Goal: Task Accomplishment & Management: Use online tool/utility

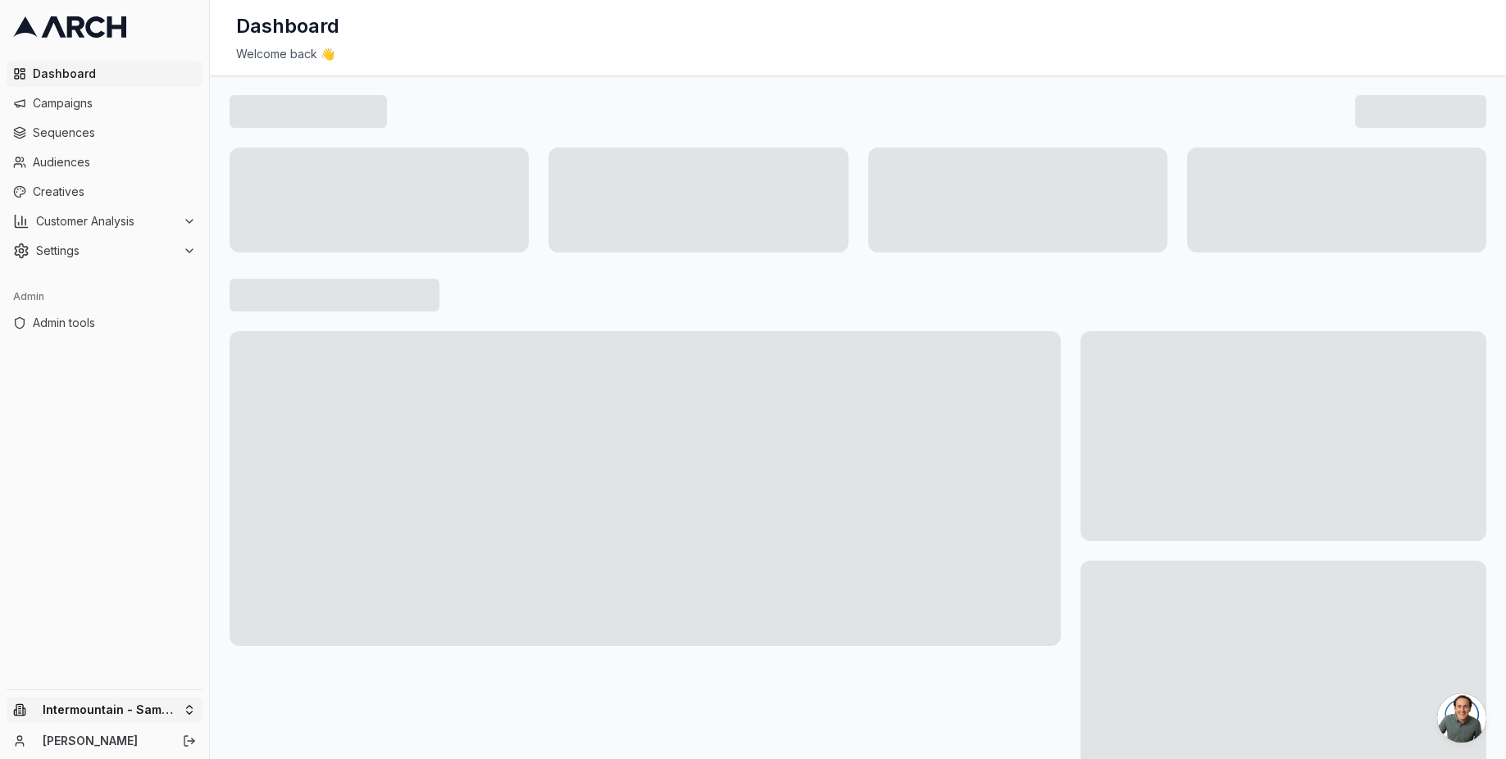
click at [142, 708] on html "Dashboard Campaigns Sequences Audiences Creatives Customer Analysis Settings Ad…" at bounding box center [753, 379] width 1506 height 759
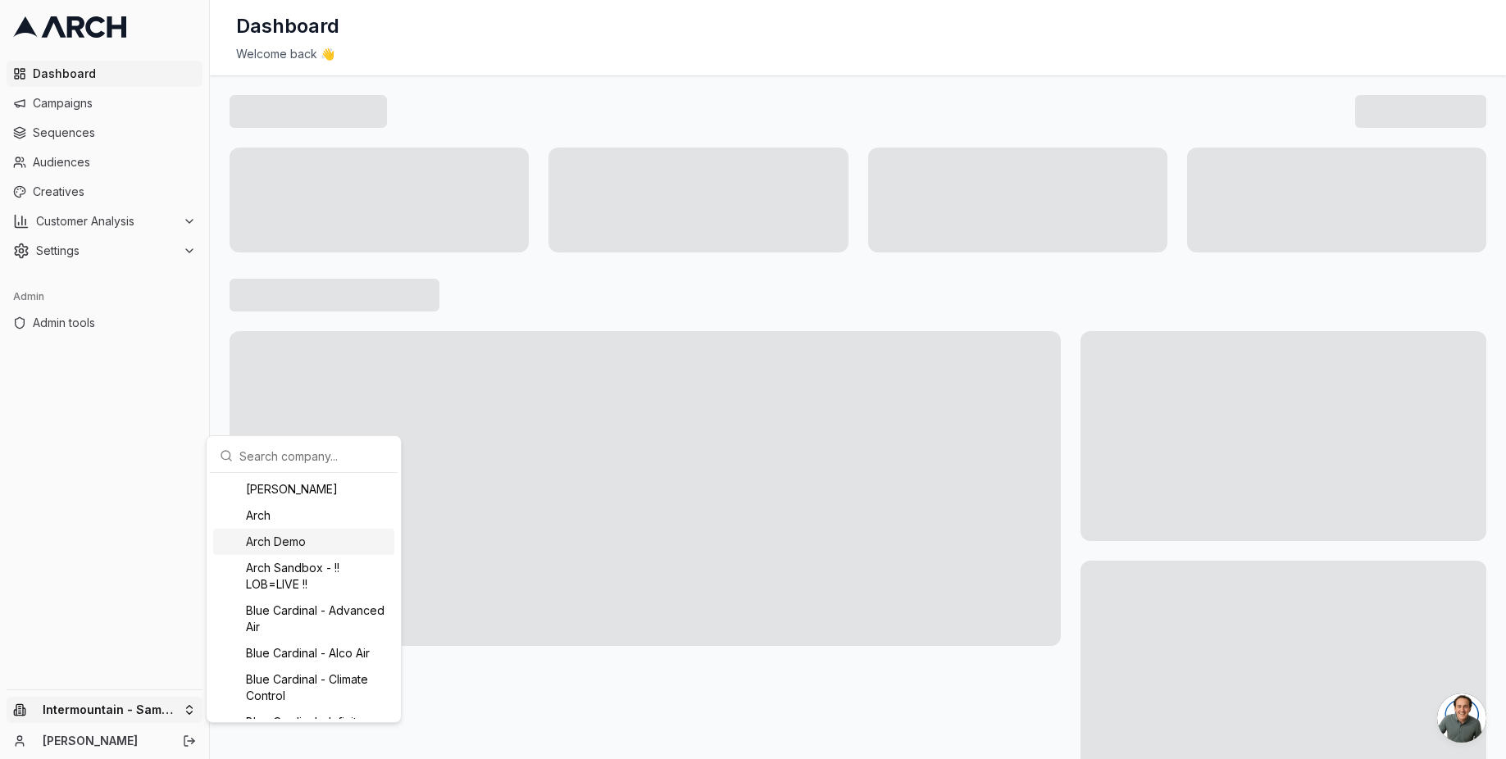
click at [126, 602] on html "Dashboard Campaigns Sequences Audiences Creatives Customer Analysis Settings Ad…" at bounding box center [753, 379] width 1506 height 759
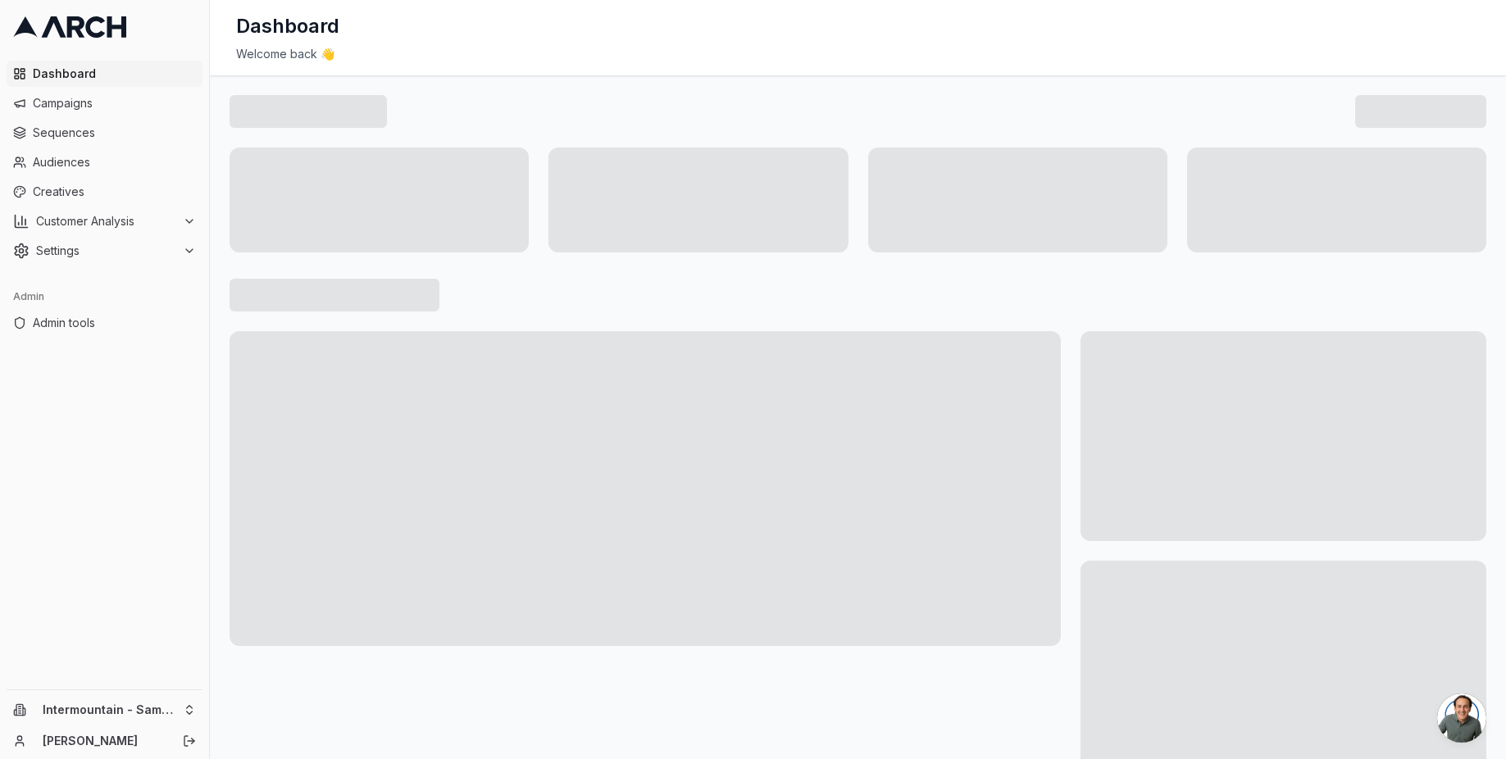
click at [493, 303] on div at bounding box center [858, 295] width 1257 height 33
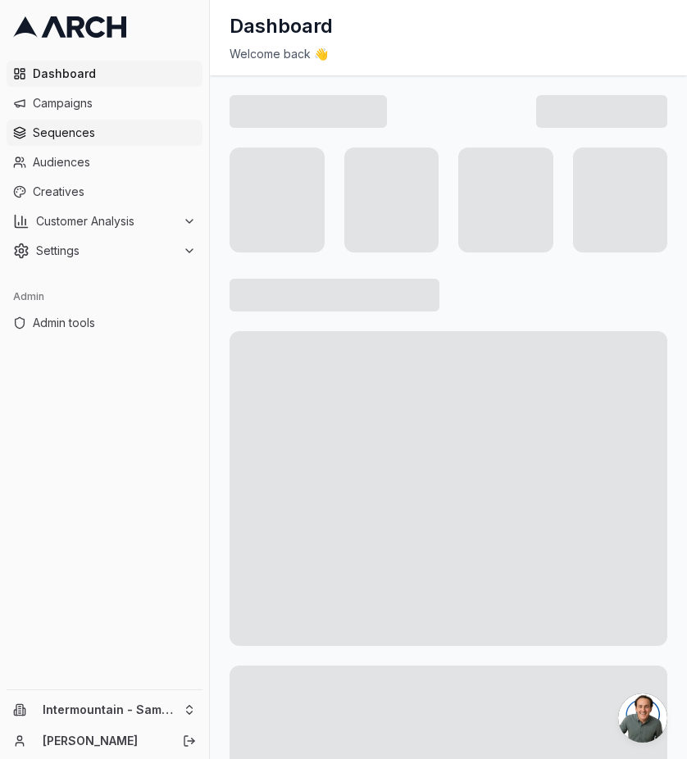
click at [133, 129] on span "Sequences" at bounding box center [114, 133] width 163 height 16
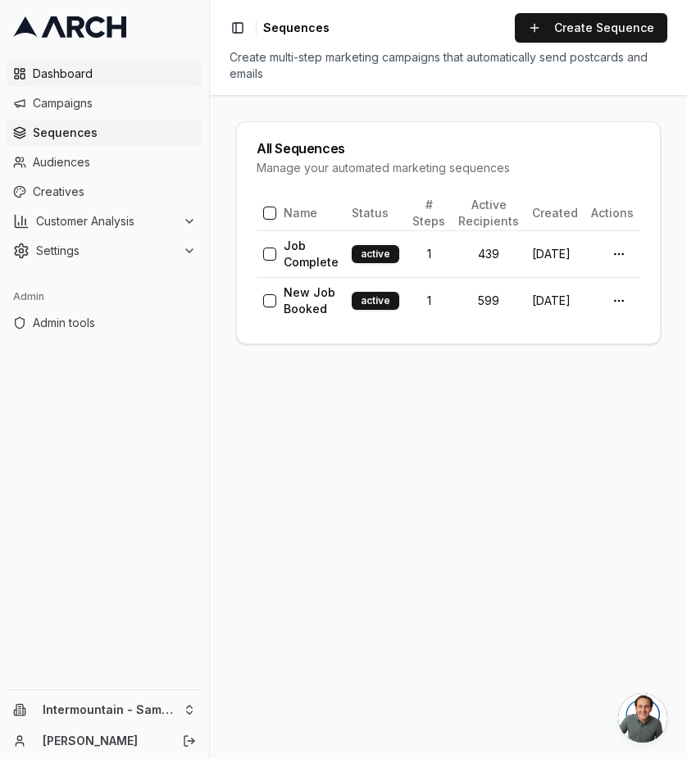
click at [102, 75] on span "Dashboard" at bounding box center [114, 74] width 163 height 16
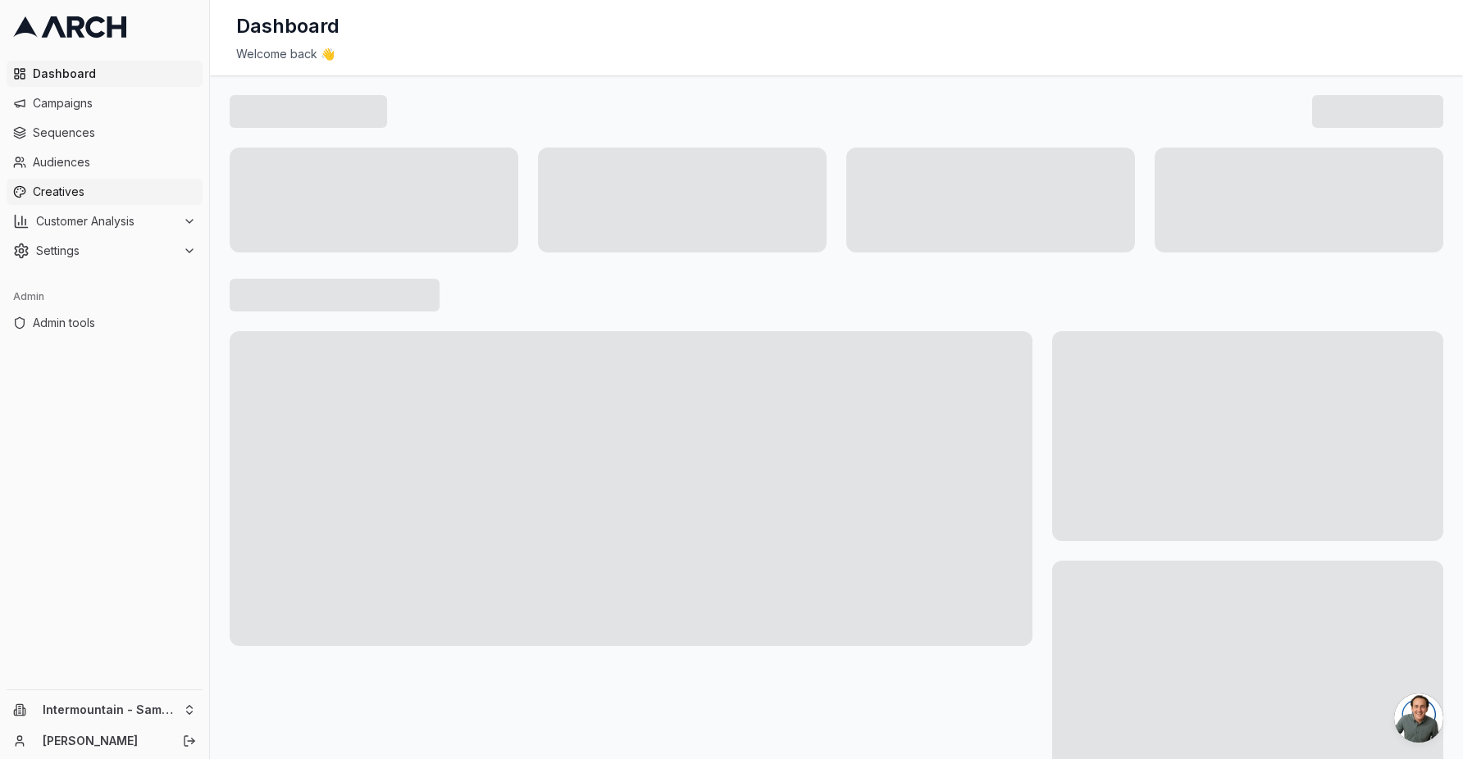
click at [96, 182] on link "Creatives" at bounding box center [105, 192] width 196 height 26
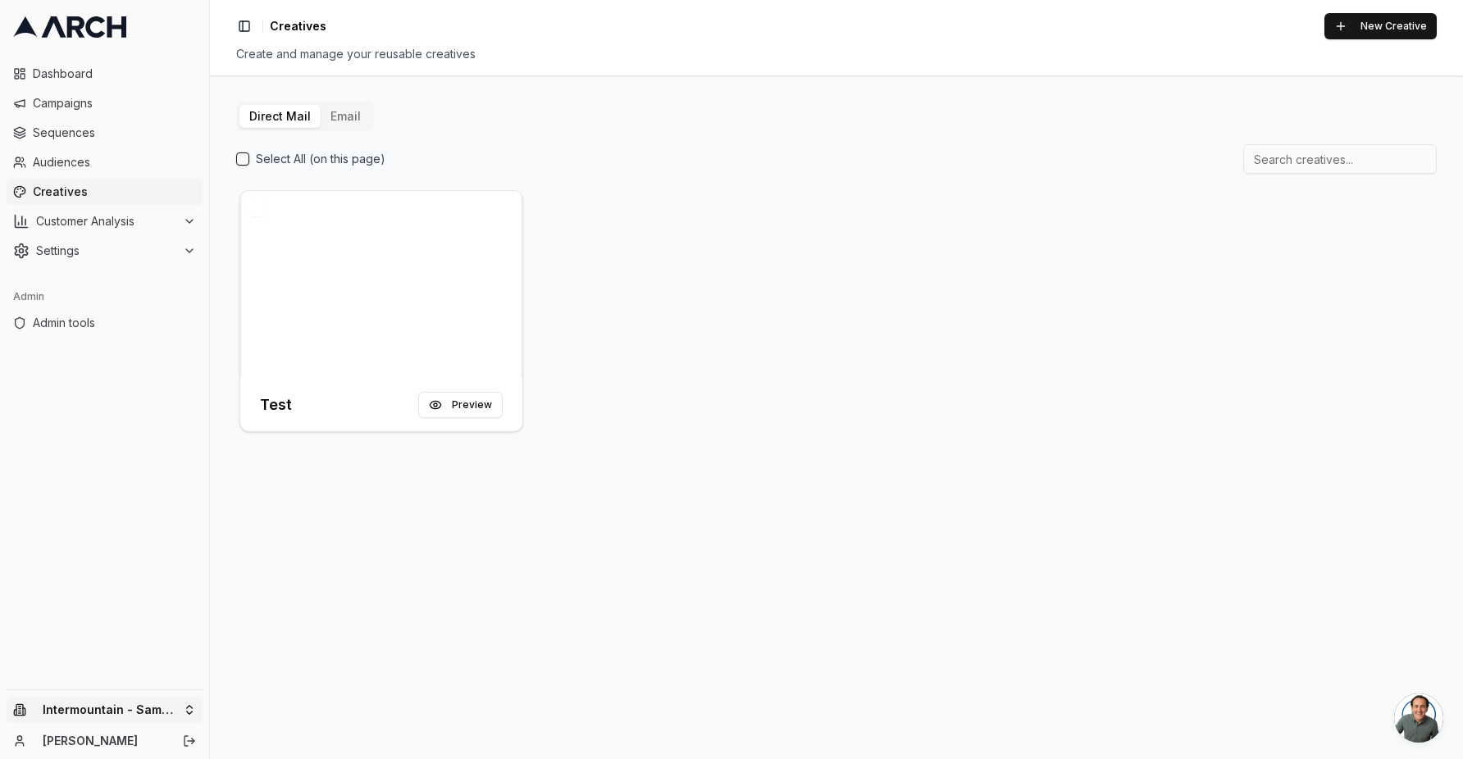
click at [134, 705] on html "Dashboard Campaigns Sequences Audiences Creatives Customer Analysis Settings Ad…" at bounding box center [731, 379] width 1463 height 759
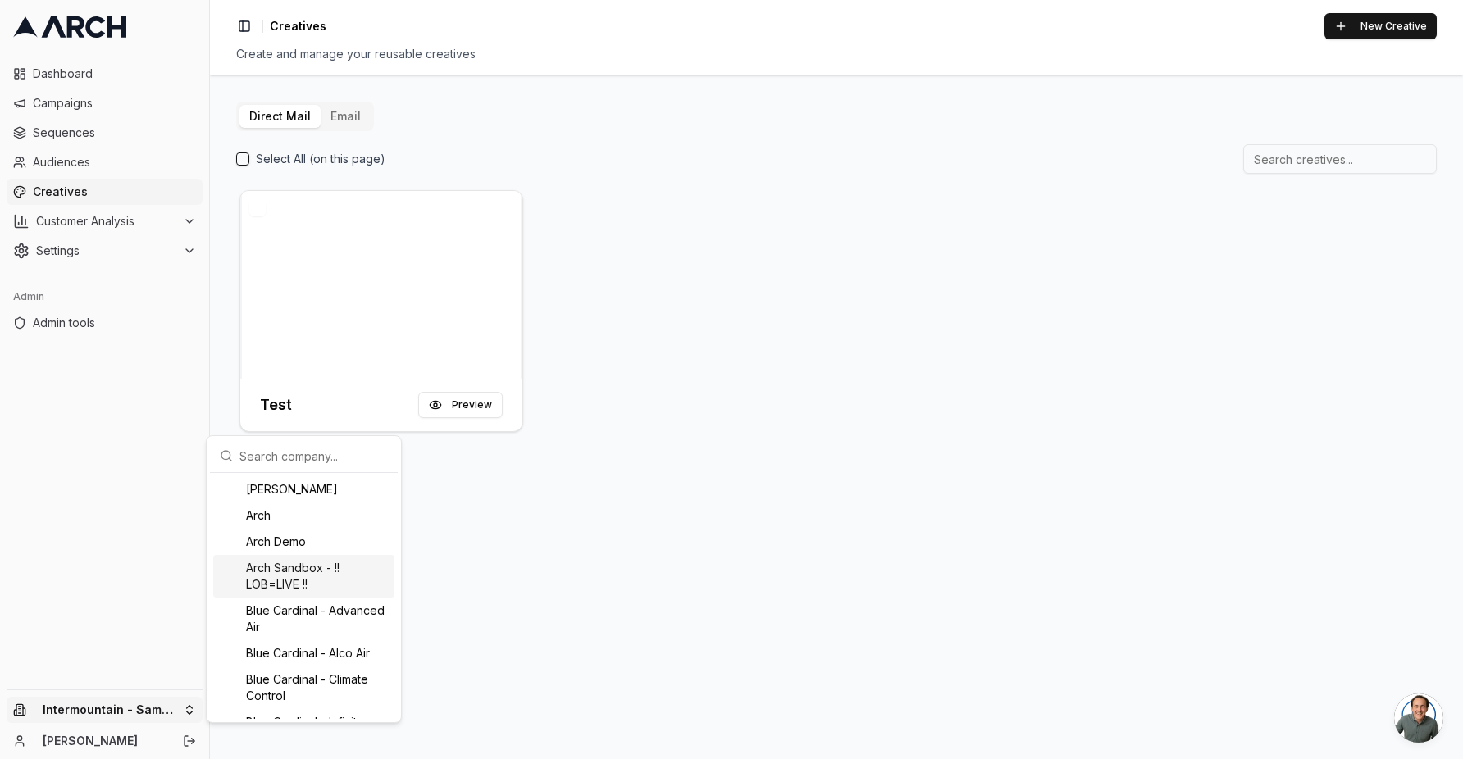
click at [517, 504] on html "Dashboard Campaigns Sequences Audiences Creatives Customer Analysis Settings Ad…" at bounding box center [731, 379] width 1463 height 759
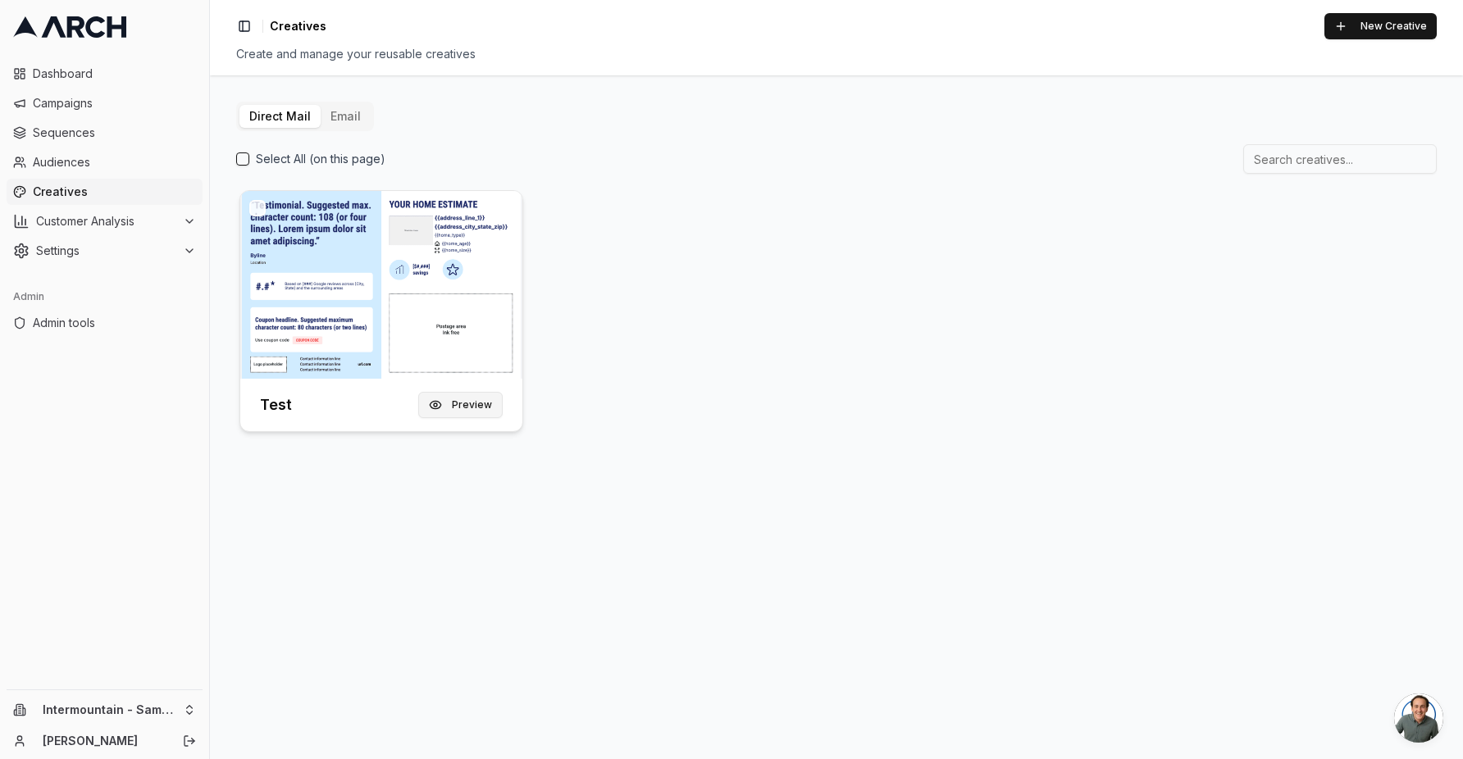
click at [467, 410] on button "Preview" at bounding box center [460, 405] width 84 height 26
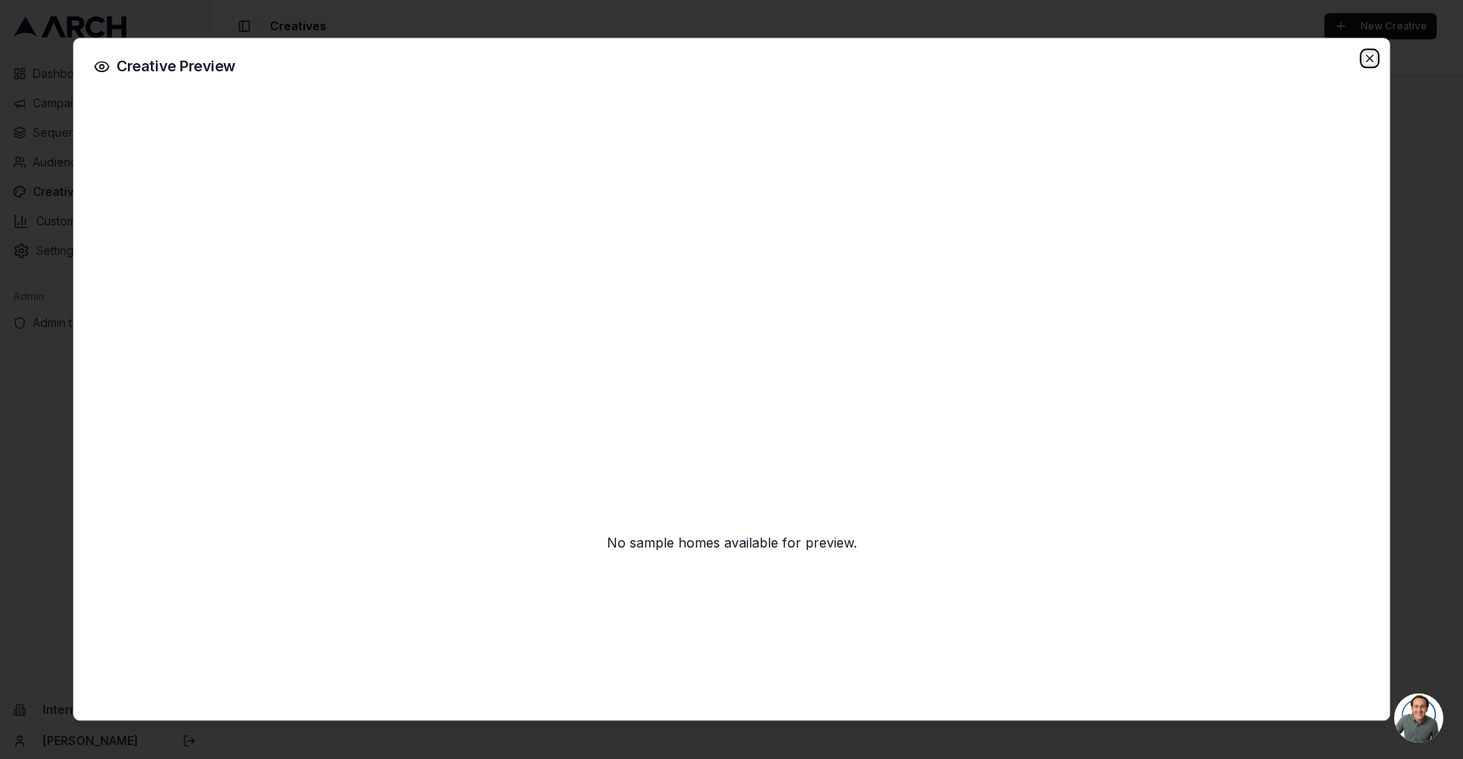
click at [1373, 57] on icon "button" at bounding box center [1369, 58] width 13 height 13
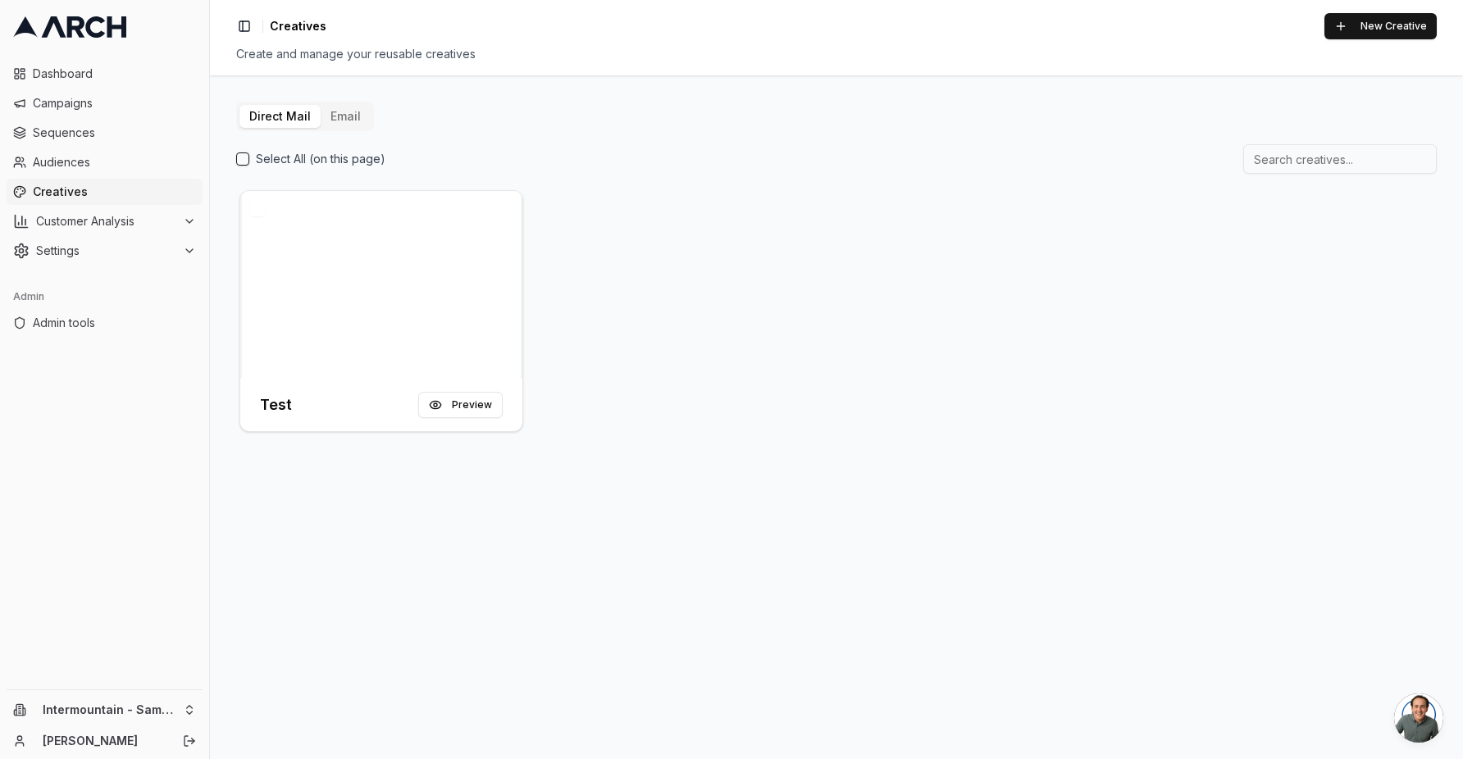
click at [338, 112] on button "Email" at bounding box center [346, 116] width 50 height 23
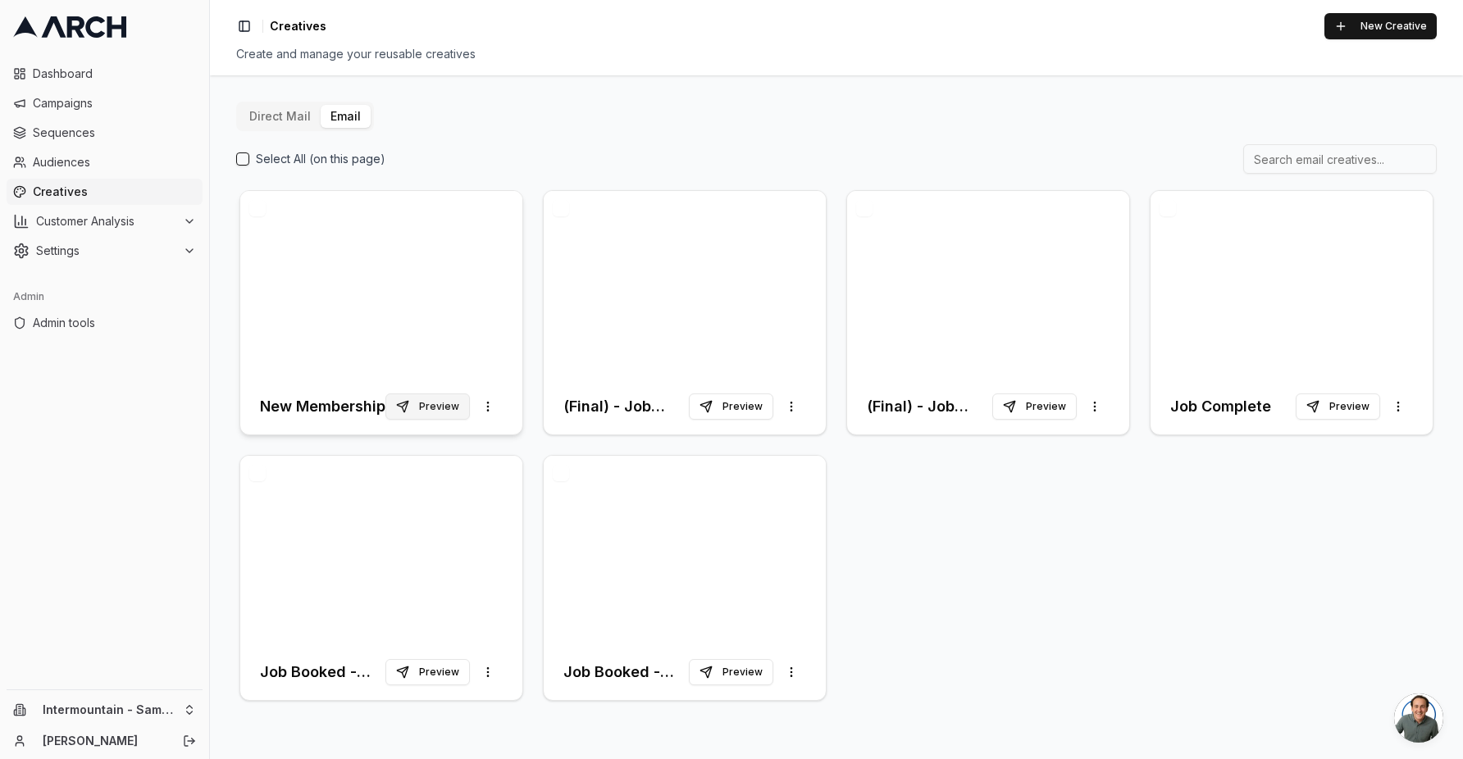
click at [424, 408] on button "Preview" at bounding box center [427, 407] width 84 height 26
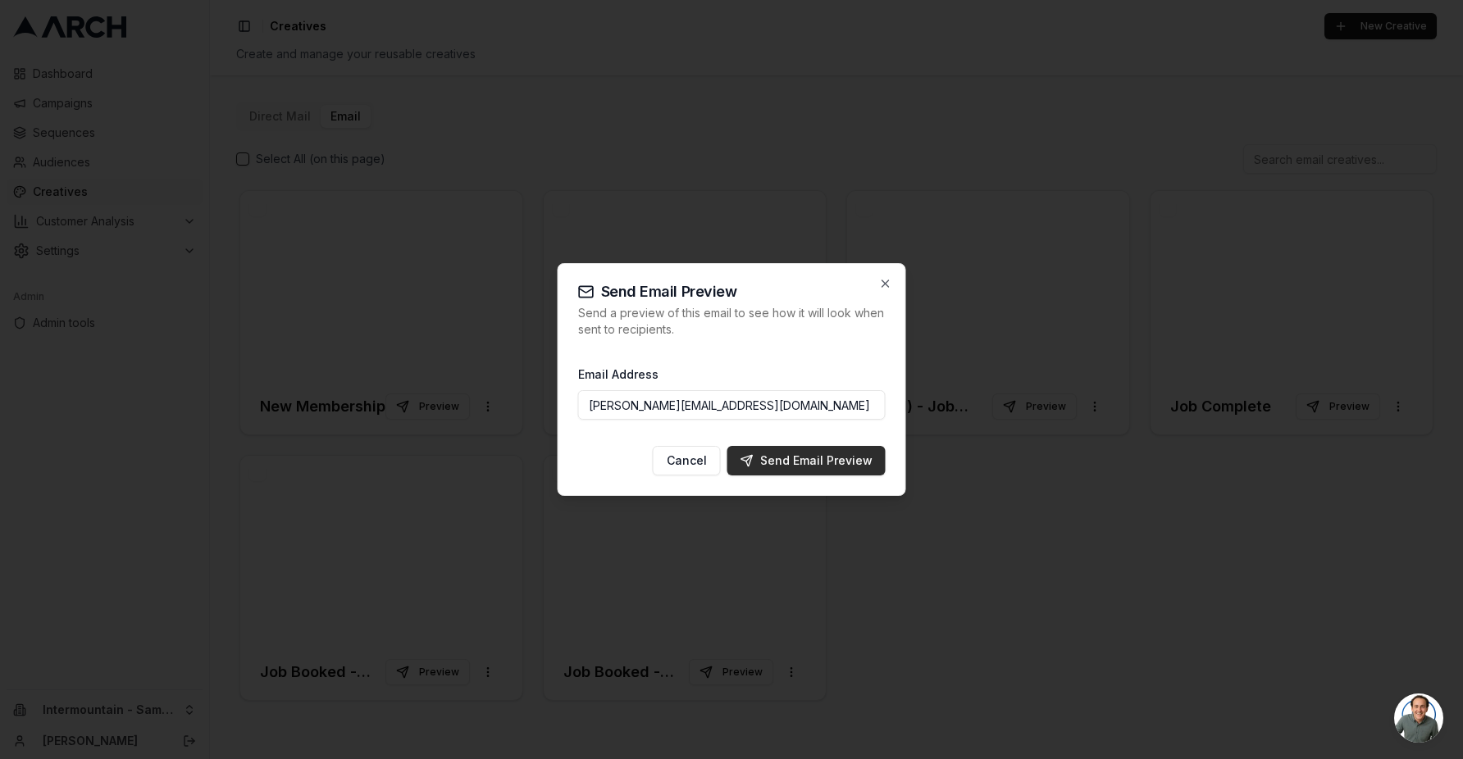
click at [807, 459] on div "Send Email Preview" at bounding box center [806, 461] width 132 height 16
